Goal: Task Accomplishment & Management: Use online tool/utility

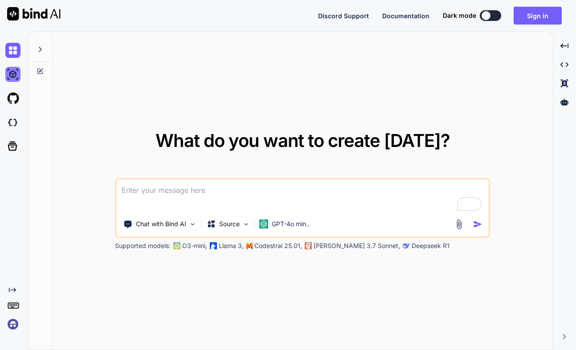
click at [14, 78] on img at bounding box center [12, 74] width 15 height 15
type textarea "x"
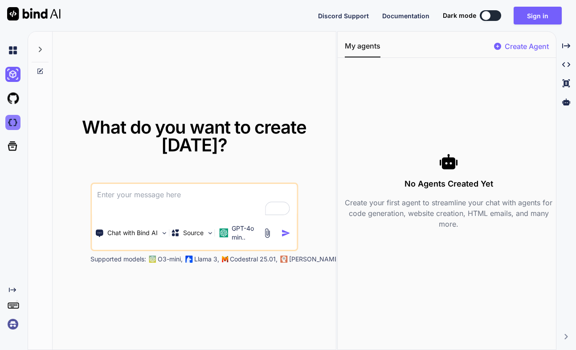
click at [14, 127] on img at bounding box center [12, 122] width 15 height 15
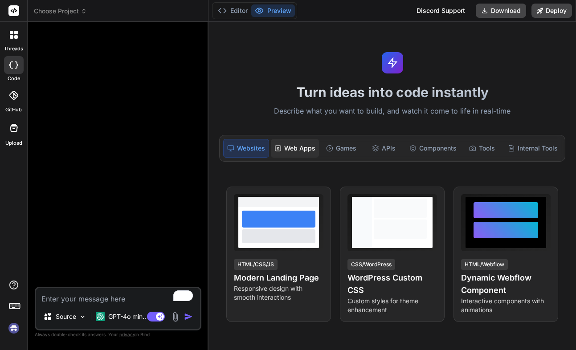
click at [298, 150] on div "Web Apps" at bounding box center [295, 148] width 48 height 19
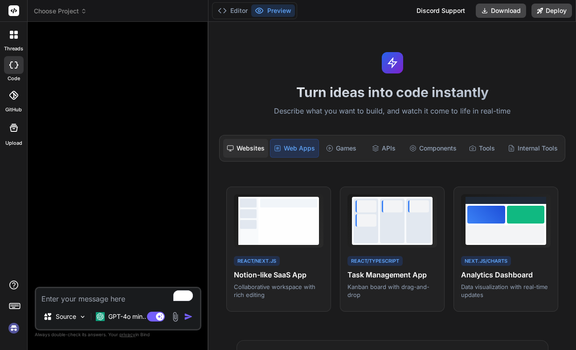
click at [235, 155] on div "Websites" at bounding box center [245, 148] width 45 height 19
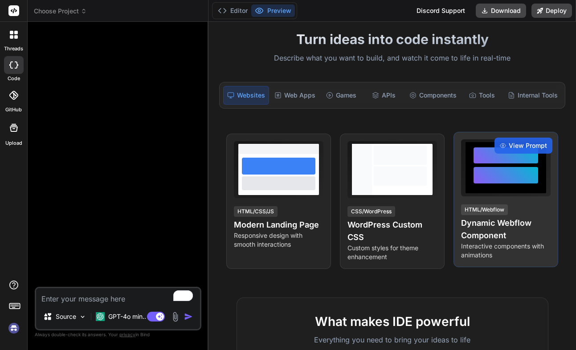
scroll to position [53, 0]
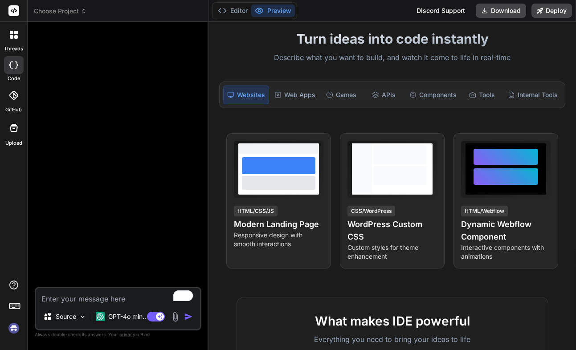
click at [10, 39] on div at bounding box center [13, 34] width 19 height 19
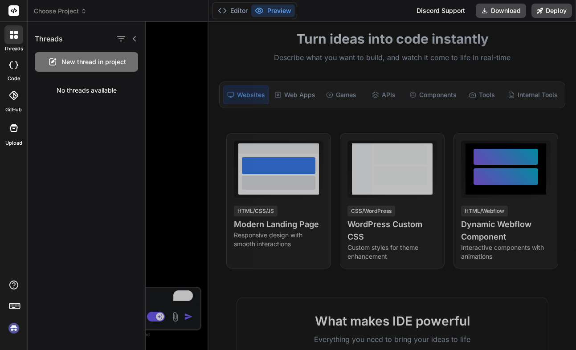
click at [13, 38] on icon at bounding box center [12, 37] width 4 height 4
click at [10, 68] on div at bounding box center [14, 65] width 20 height 18
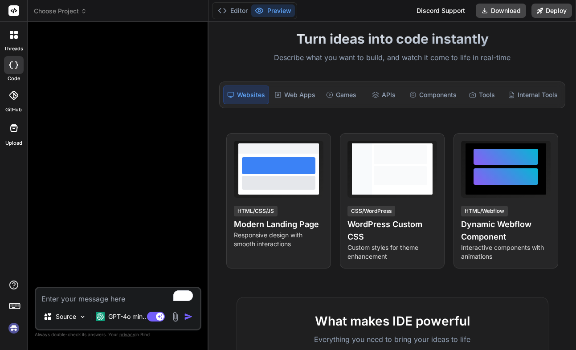
click at [16, 98] on icon at bounding box center [13, 95] width 9 height 9
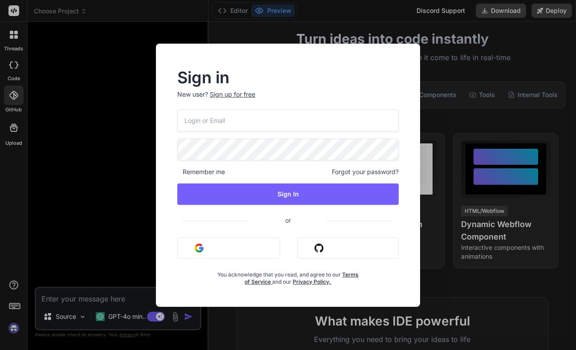
click at [13, 126] on div "Sign in New user? Sign up for free Remember me Forgot your password? Sign In or…" at bounding box center [288, 175] width 576 height 350
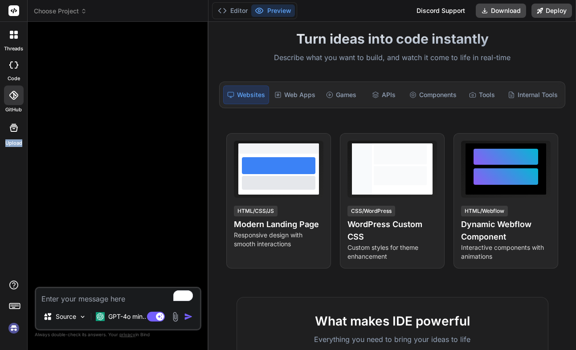
click at [13, 126] on icon at bounding box center [14, 128] width 8 height 8
click at [131, 317] on p "GPT-4o min.." at bounding box center [127, 316] width 38 height 9
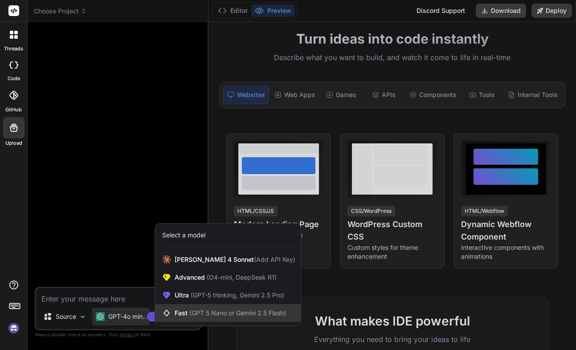
click at [225, 306] on div "Fast (GPT 5 Nano or Gemini 2.5 Flash)" at bounding box center [228, 313] width 146 height 18
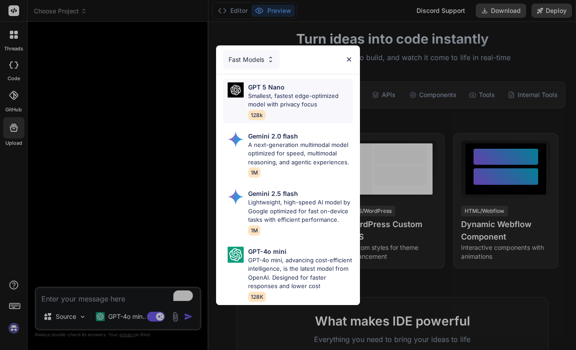
click at [314, 94] on p "Smallest, fastest edge-optimized model with privacy focus" at bounding box center [300, 100] width 105 height 17
type textarea "x"
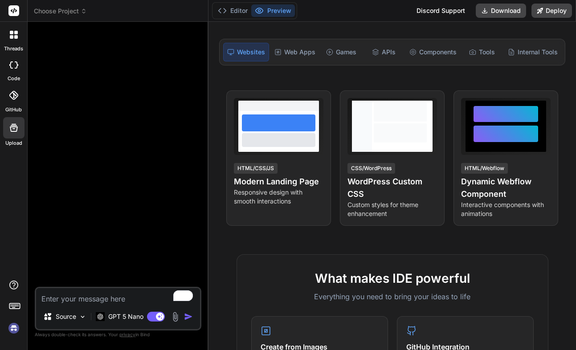
scroll to position [119, 0]
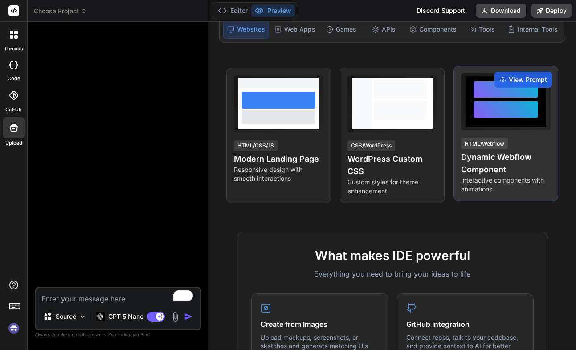
click at [522, 162] on h4 "Dynamic Webflow Component" at bounding box center [506, 163] width 90 height 25
click at [514, 78] on span "View Prompt" at bounding box center [528, 79] width 38 height 9
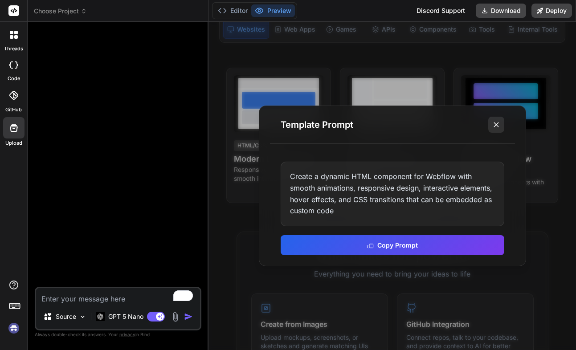
click at [496, 127] on icon at bounding box center [496, 124] width 9 height 9
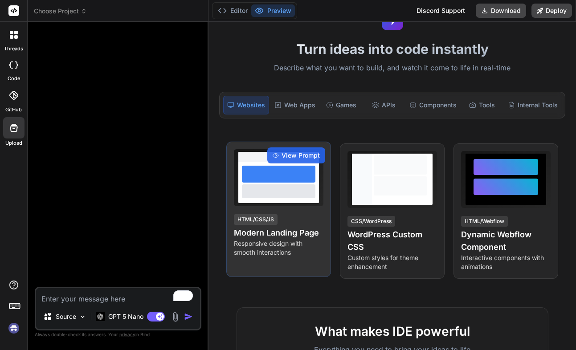
scroll to position [0, 0]
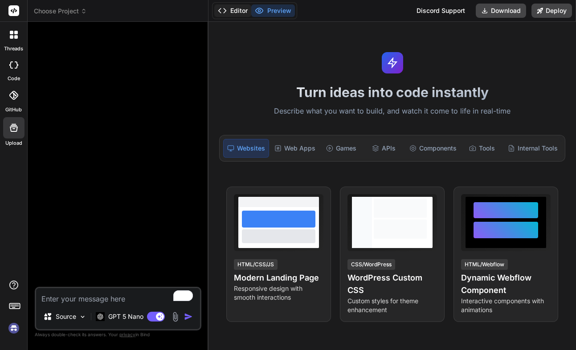
click at [240, 8] on button "Editor" at bounding box center [232, 10] width 37 height 12
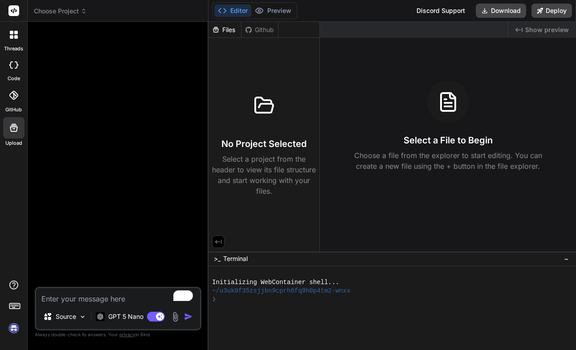
drag, startPoint x: 260, startPoint y: 139, endPoint x: 389, endPoint y: 138, distance: 128.7
click at [263, 139] on h3 "No Project Selected" at bounding box center [263, 144] width 85 height 12
click at [427, 138] on h3 "Select a File to Begin" at bounding box center [448, 140] width 89 height 12
click at [59, 13] on span "Choose Project" at bounding box center [60, 11] width 53 height 9
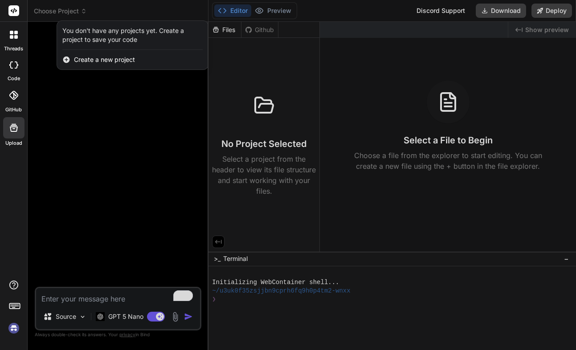
click at [75, 58] on span "Create a new project" at bounding box center [104, 59] width 61 height 9
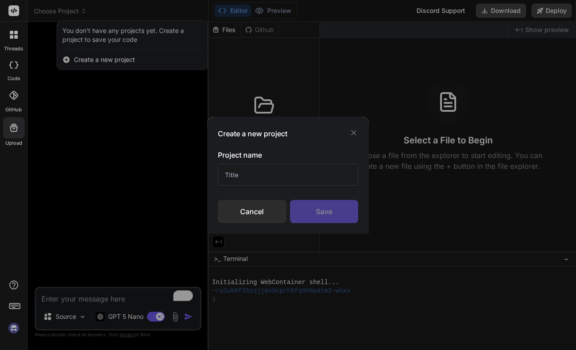
click at [239, 172] on input "text" at bounding box center [288, 175] width 140 height 22
type input "Baal Factory"
click at [327, 201] on div "Save" at bounding box center [324, 211] width 68 height 23
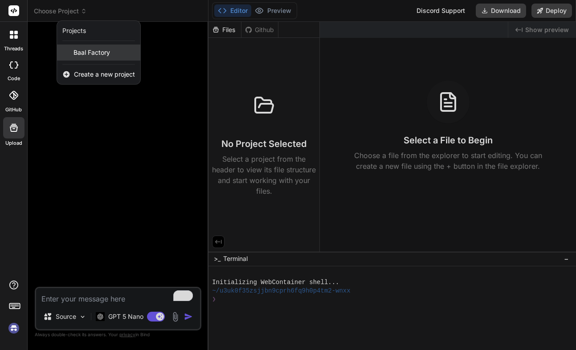
click at [86, 54] on span "Baal Factory" at bounding box center [91, 52] width 37 height 9
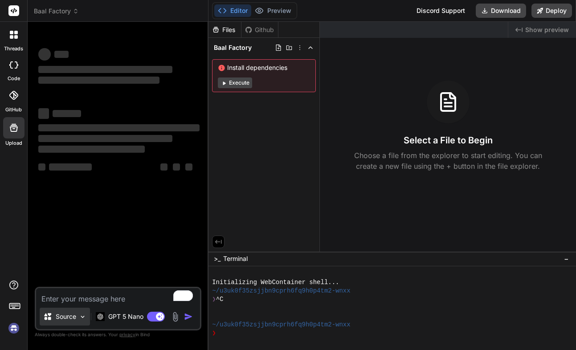
click at [72, 318] on p "Source" at bounding box center [66, 316] width 20 height 9
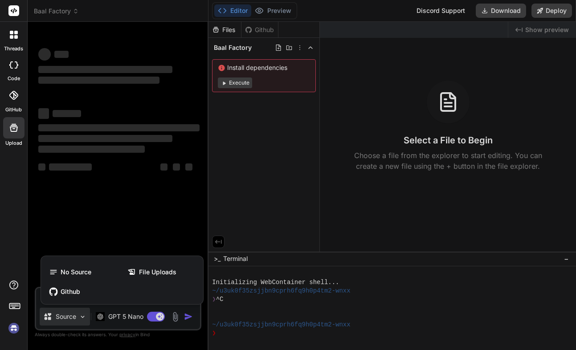
click at [122, 182] on div at bounding box center [288, 175] width 576 height 350
type textarea "x"
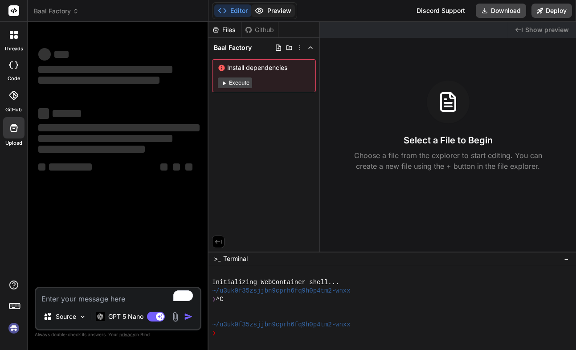
click at [277, 10] on button "Preview" at bounding box center [273, 10] width 44 height 12
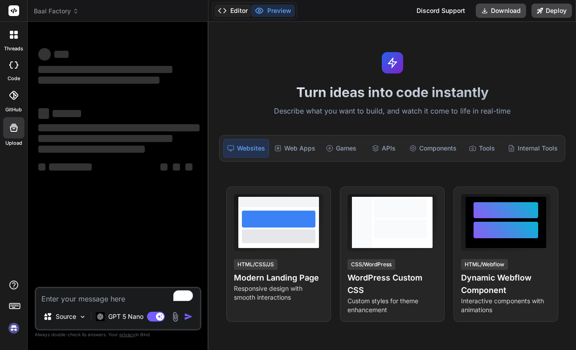
click at [229, 12] on button "Editor" at bounding box center [232, 10] width 37 height 12
